Goal: Task Accomplishment & Management: Use online tool/utility

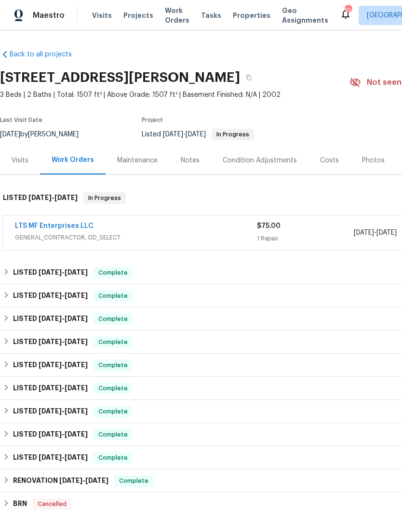
click at [140, 16] on span "Projects" at bounding box center [138, 16] width 30 height 10
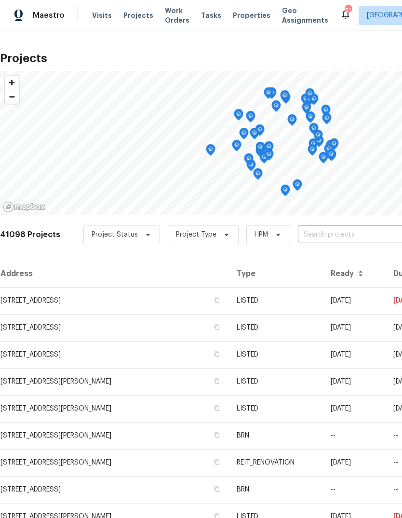
click at [332, 236] on input "text" at bounding box center [353, 235] width 110 height 15
type input "364 bo"
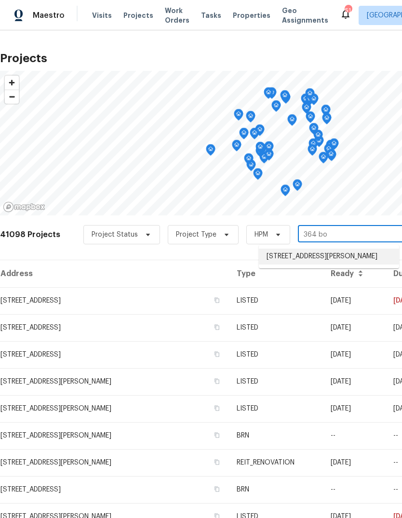
click at [320, 259] on li "[STREET_ADDRESS][PERSON_NAME]" at bounding box center [329, 257] width 140 height 16
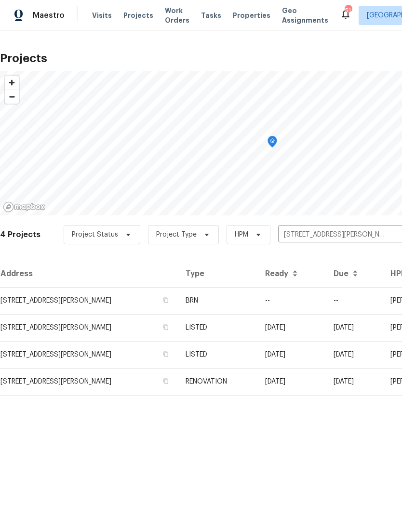
click at [160, 303] on td "[STREET_ADDRESS][PERSON_NAME]" at bounding box center [89, 300] width 178 height 27
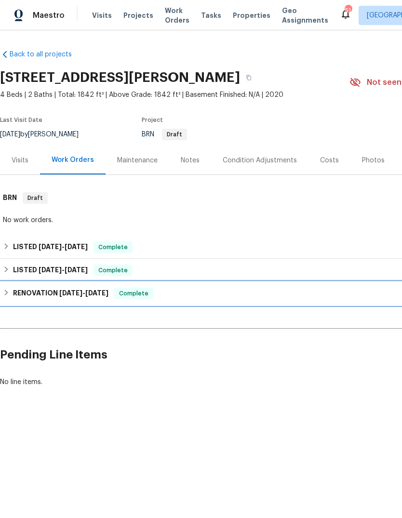
click at [12, 295] on div "RENOVATION 8/5/25 - 8/11/25 Complete" at bounding box center [272, 294] width 539 height 12
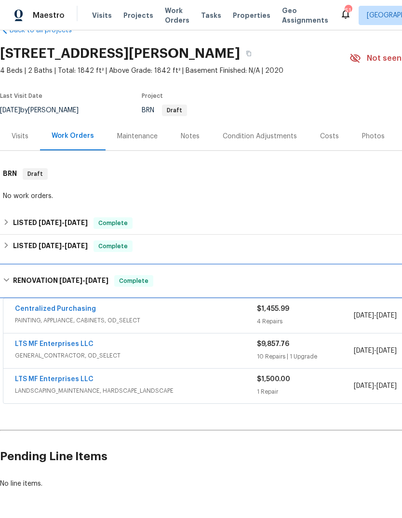
scroll to position [24, 0]
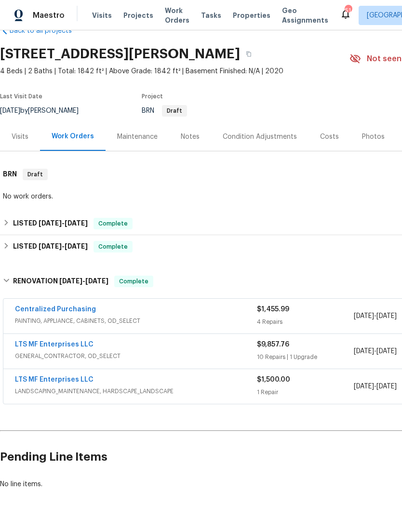
click at [68, 345] on link "LTS MF Enterprises LLC" at bounding box center [54, 344] width 79 height 7
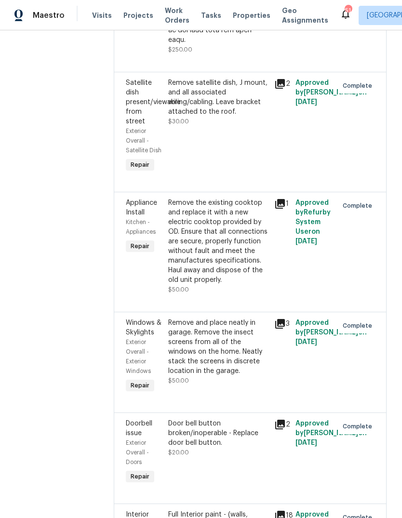
scroll to position [901, 0]
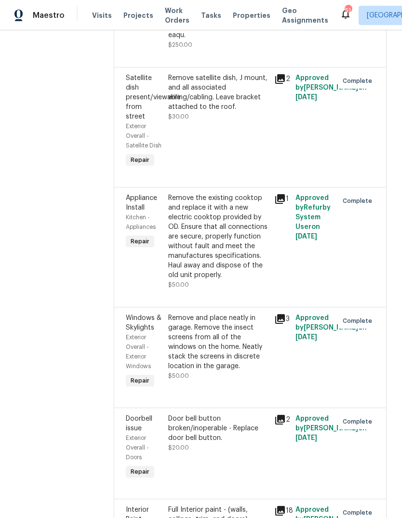
click at [274, 313] on icon at bounding box center [280, 319] width 12 height 12
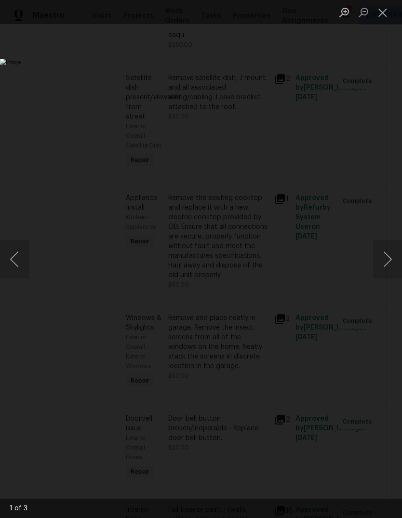
click at [388, 263] on button "Next image" at bounding box center [387, 259] width 29 height 39
click at [385, 262] on button "Next image" at bounding box center [387, 259] width 29 height 39
click at [17, 263] on button "Previous image" at bounding box center [14, 259] width 29 height 39
click at [18, 260] on button "Previous image" at bounding box center [14, 259] width 29 height 39
click at [381, 9] on button "Close lightbox" at bounding box center [382, 12] width 19 height 17
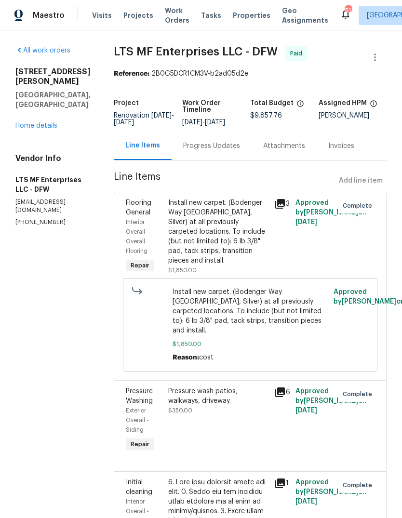
scroll to position [0, 0]
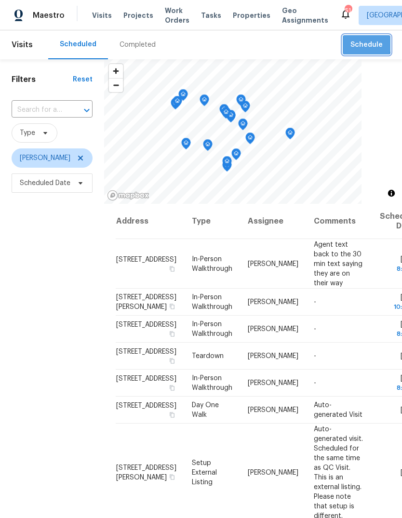
click at [366, 43] on span "Schedule" at bounding box center [367, 45] width 32 height 12
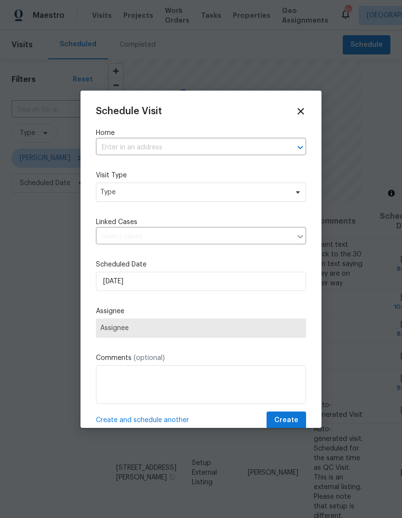
click at [177, 141] on input "text" at bounding box center [187, 147] width 183 height 15
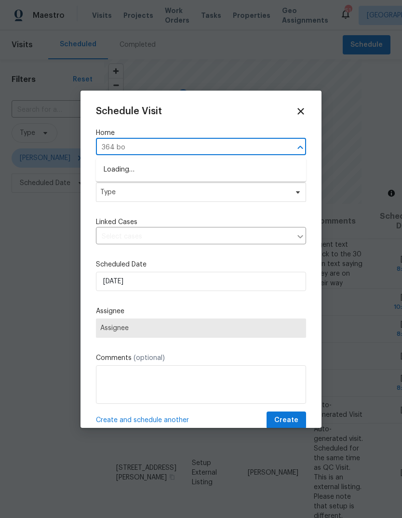
type input "364 bon"
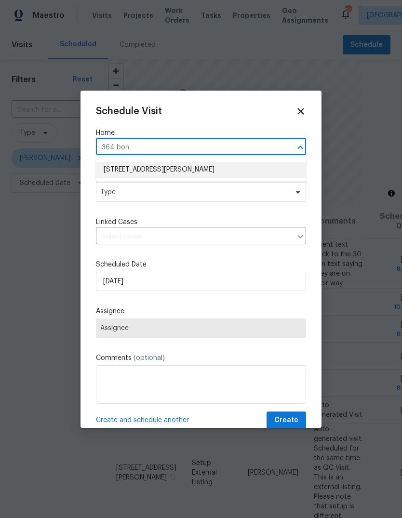
click at [170, 169] on li "[STREET_ADDRESS][PERSON_NAME]" at bounding box center [201, 170] width 210 height 16
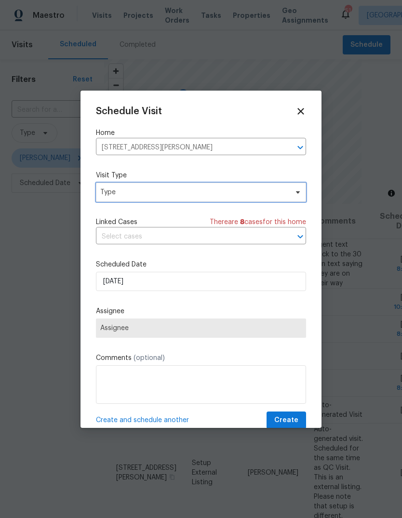
click at [164, 193] on span "Type" at bounding box center [194, 193] width 188 height 10
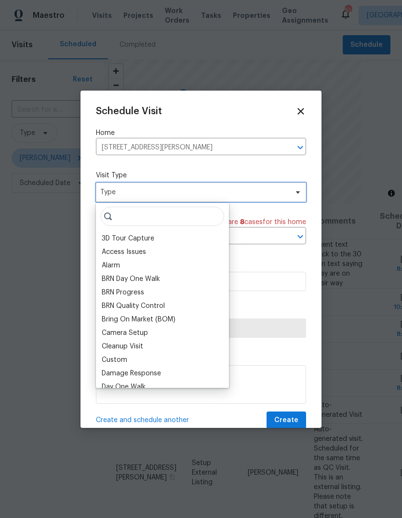
click at [169, 188] on span "Type" at bounding box center [194, 193] width 188 height 10
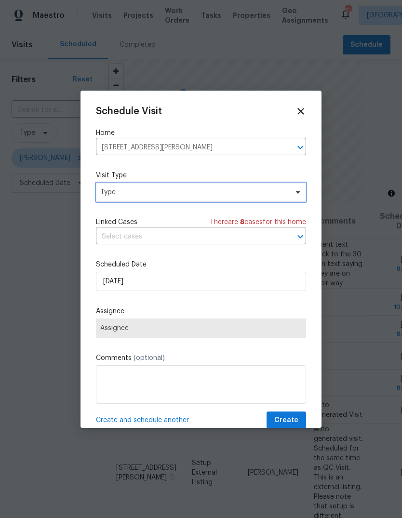
click at [174, 197] on span "Type" at bounding box center [194, 193] width 188 height 10
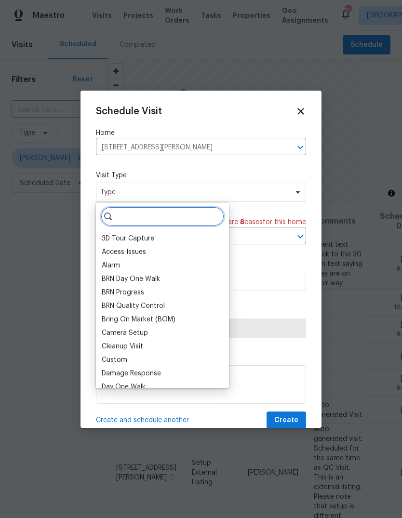
click at [162, 219] on input "search" at bounding box center [162, 216] width 123 height 19
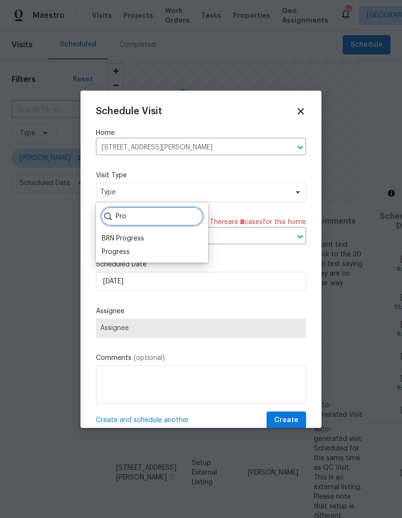
type input "Pro"
click at [123, 253] on div "Progress" at bounding box center [116, 252] width 28 height 10
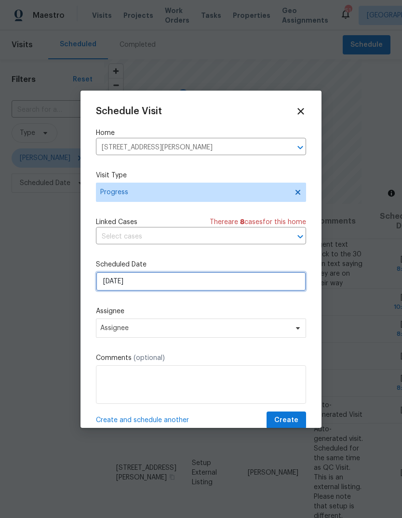
click at [167, 287] on input "[DATE]" at bounding box center [201, 281] width 210 height 19
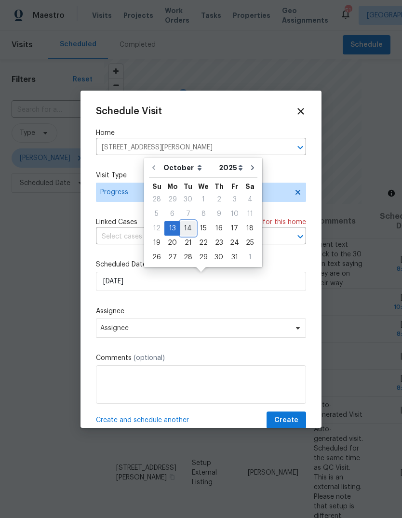
click at [188, 228] on div "14" at bounding box center [187, 229] width 15 height 14
type input "[DATE]"
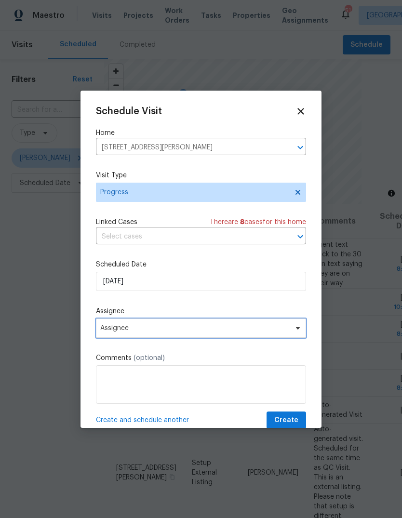
click at [173, 331] on span "Assignee" at bounding box center [194, 328] width 189 height 8
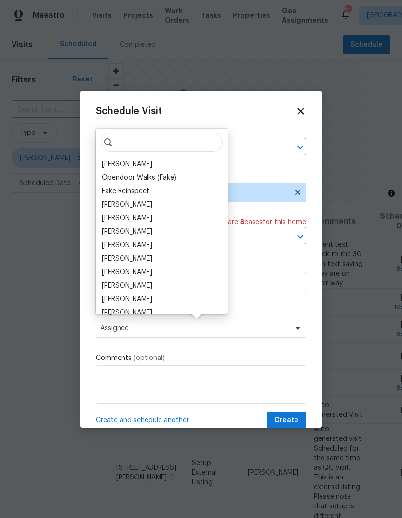
click at [131, 168] on div "[PERSON_NAME]" at bounding box center [127, 165] width 51 height 10
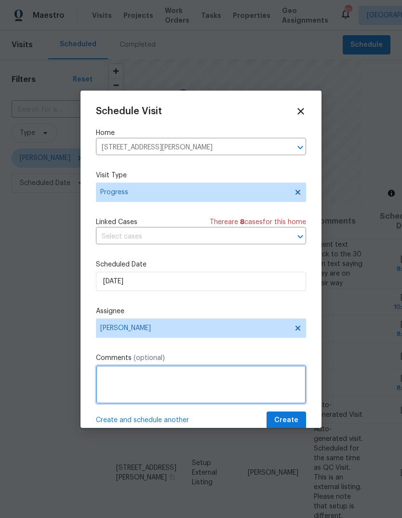
click at [177, 387] on textarea at bounding box center [201, 384] width 210 height 39
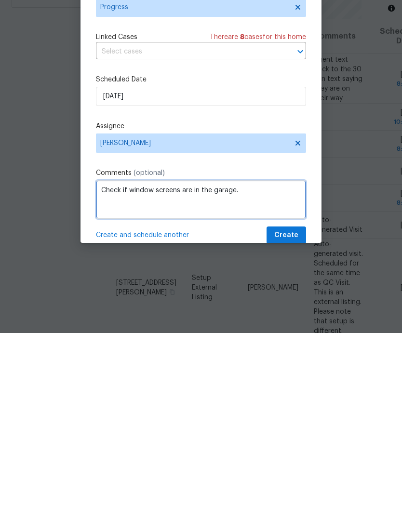
type textarea "Check if window screens are in the garage."
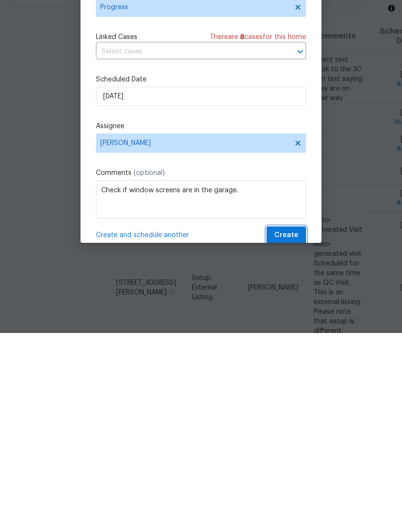
click at [293, 415] on span "Create" at bounding box center [286, 421] width 24 height 12
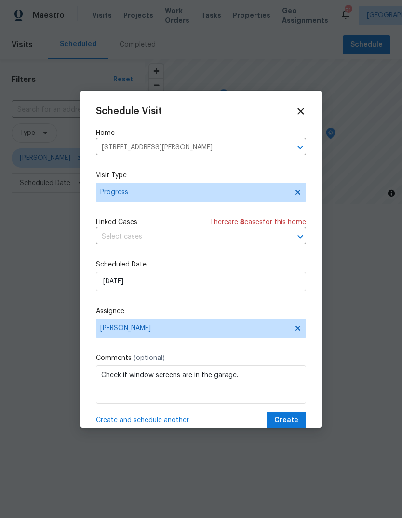
scroll to position [0, 0]
